Goal: Task Accomplishment & Management: Use online tool/utility

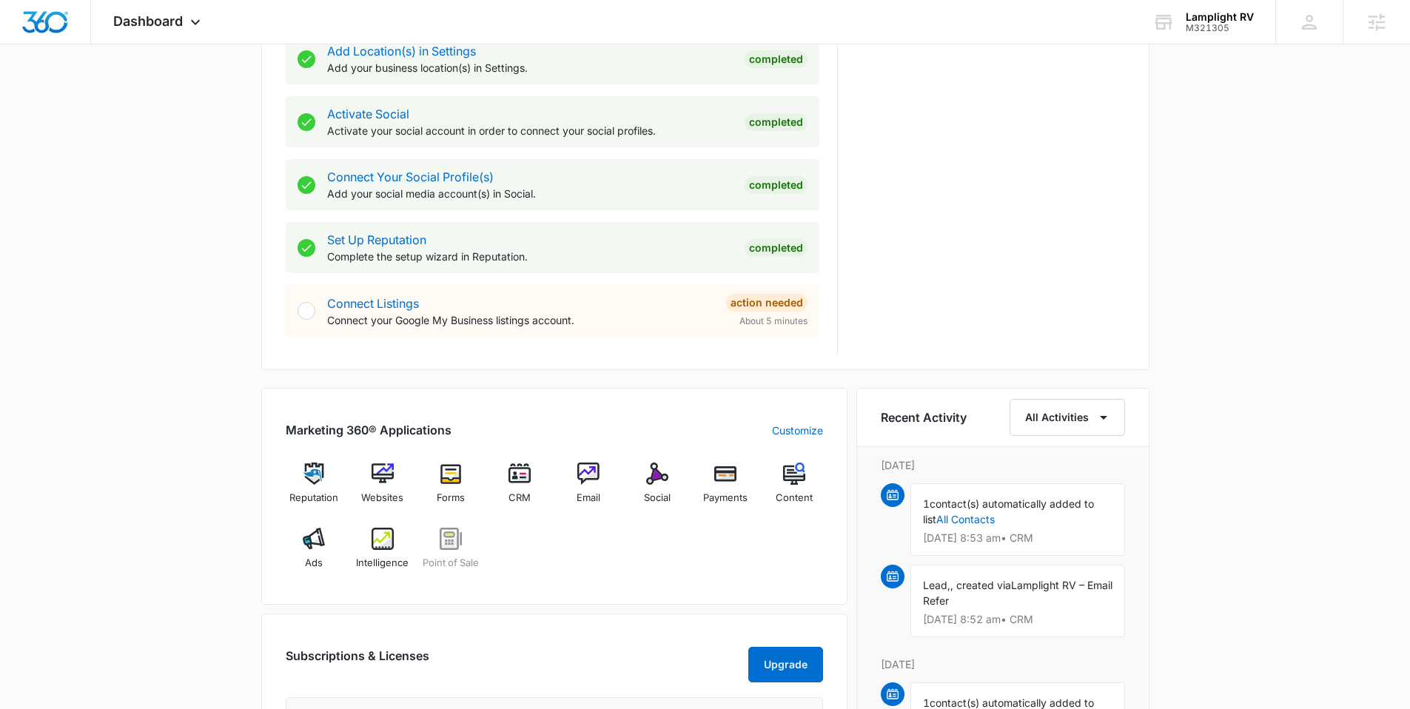
scroll to position [634, 0]
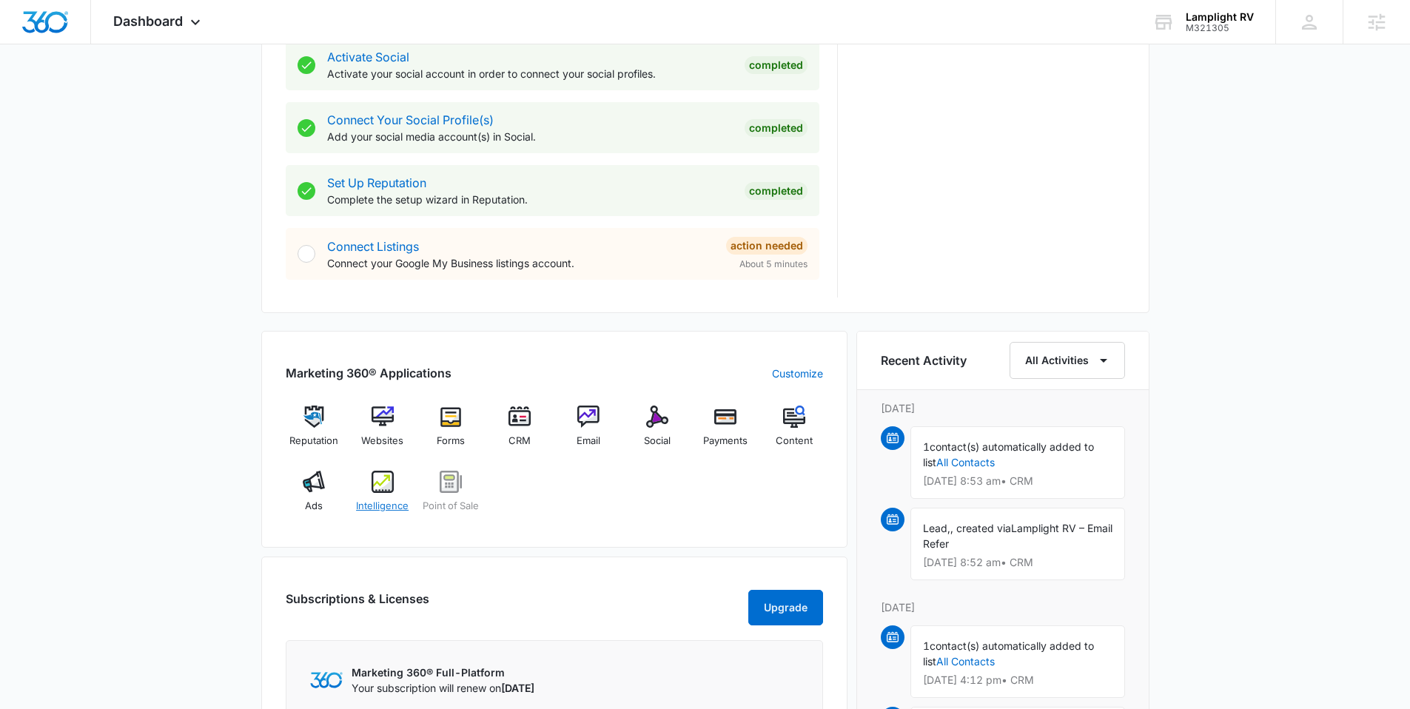
click at [378, 499] on span "Intelligence" at bounding box center [382, 506] width 53 height 15
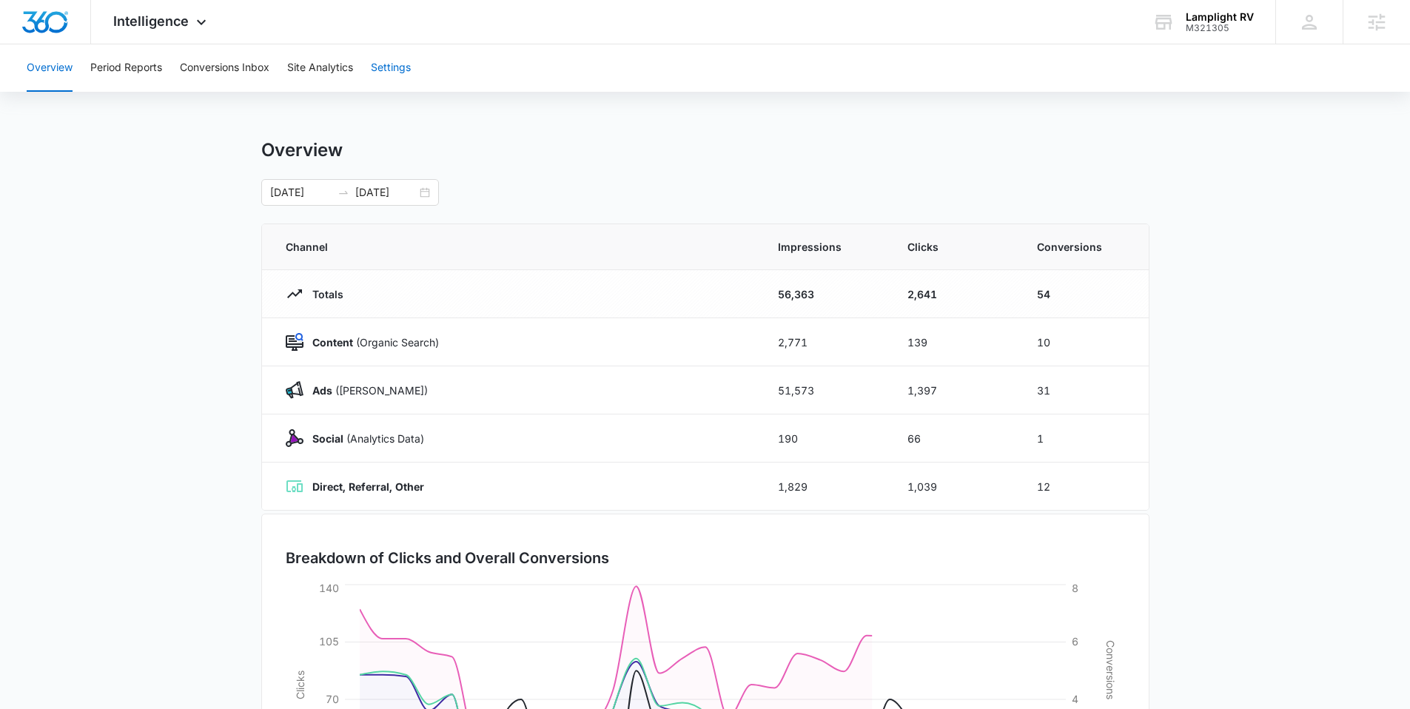
click at [398, 72] on button "Settings" at bounding box center [391, 67] width 40 height 47
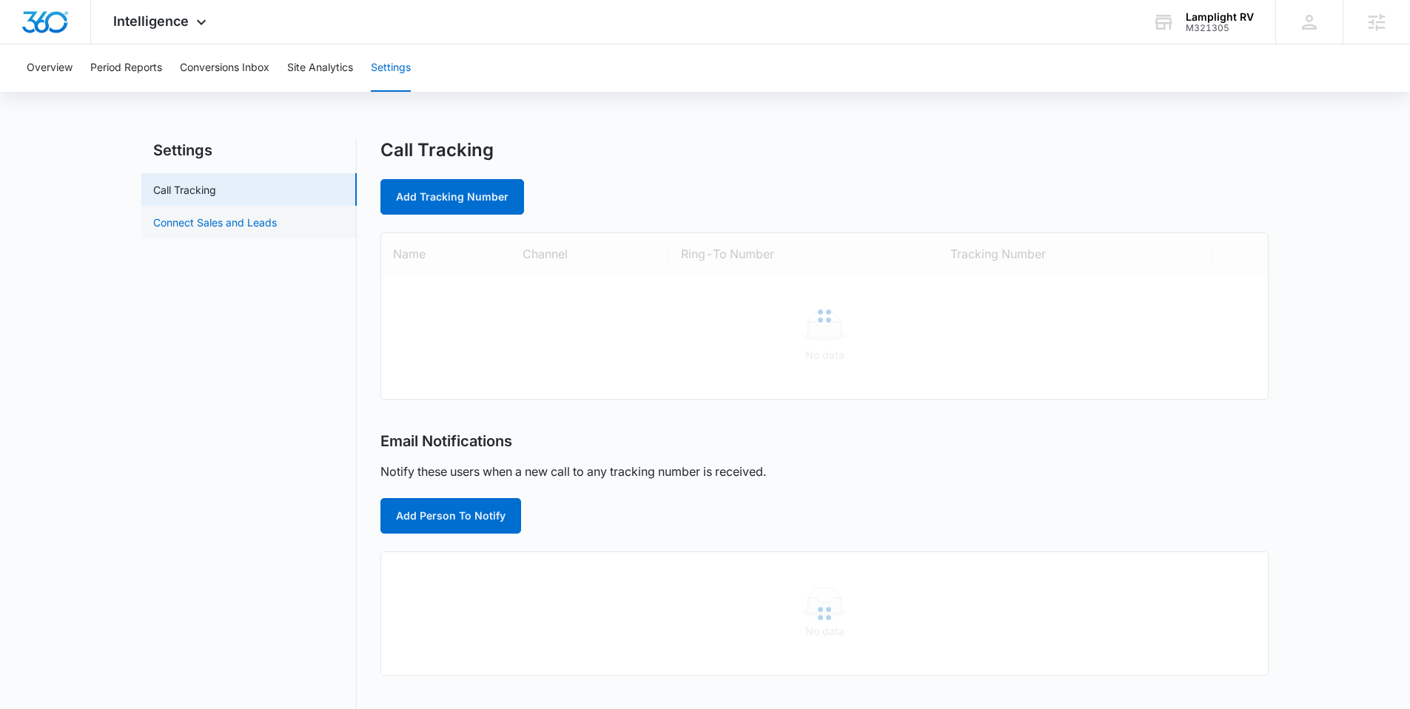
click at [258, 228] on link "Connect Sales and Leads" at bounding box center [215, 223] width 124 height 16
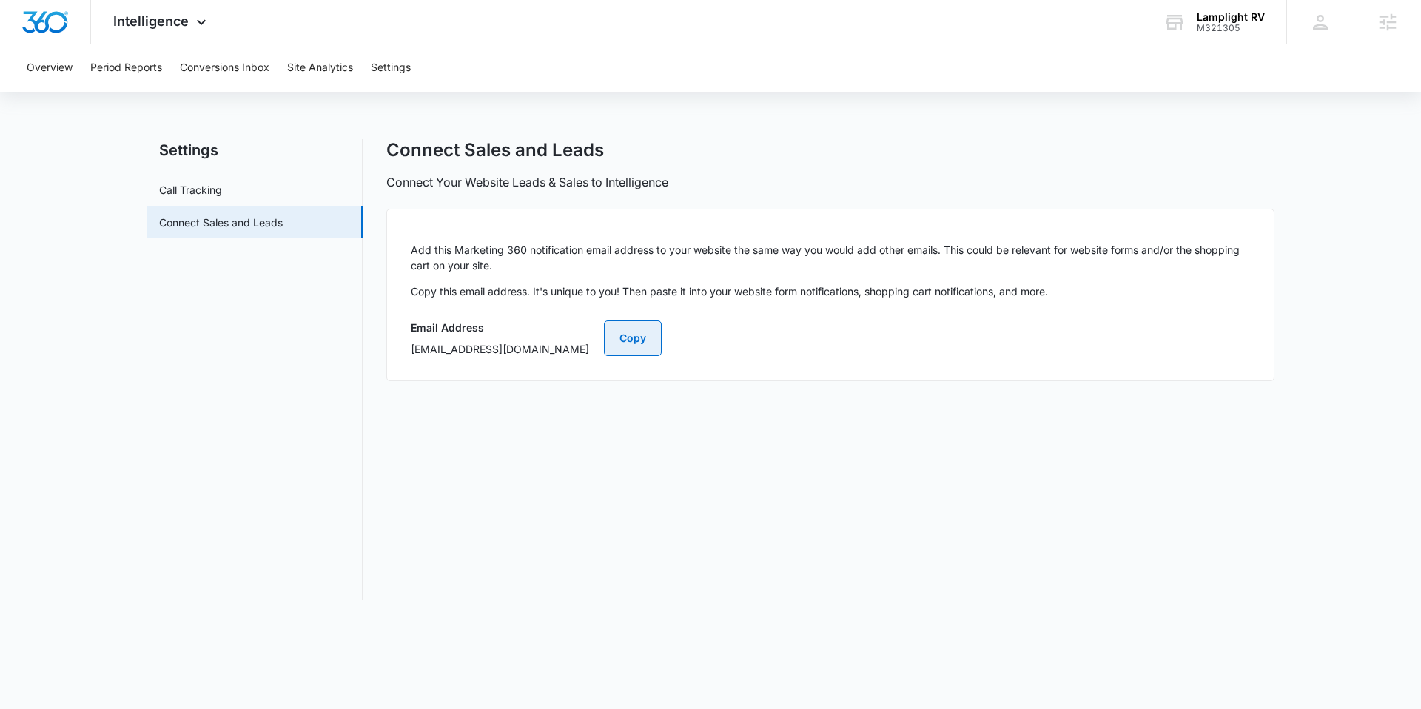
click at [662, 324] on button "Copy" at bounding box center [633, 339] width 58 height 36
